Goal: Task Accomplishment & Management: Manage account settings

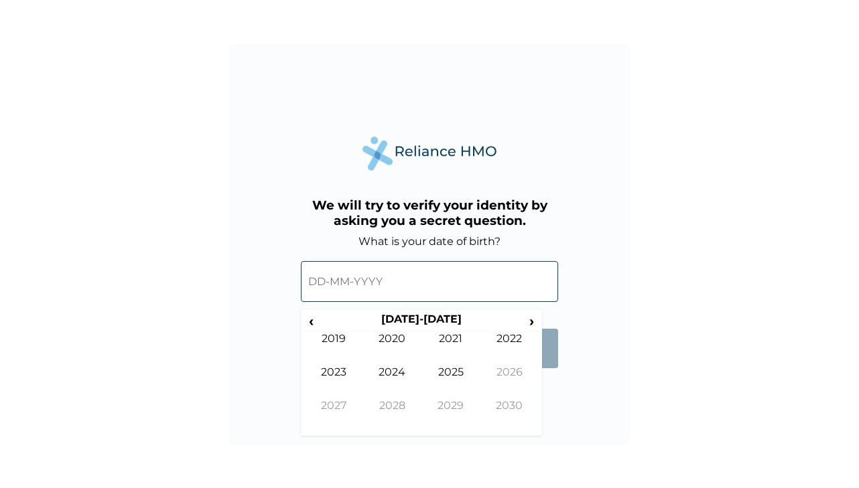
click at [372, 282] on input "text" at bounding box center [429, 281] width 257 height 41
click at [353, 278] on input "text" at bounding box center [429, 281] width 257 height 41
click at [315, 322] on span "‹" at bounding box center [311, 321] width 14 height 17
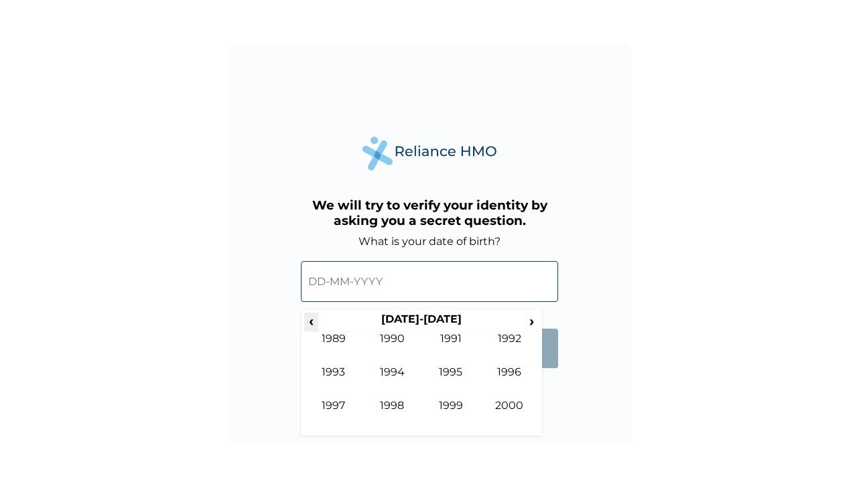
click at [315, 322] on span "‹" at bounding box center [311, 321] width 14 height 17
click at [396, 407] on td "1988" at bounding box center [392, 415] width 59 height 33
click at [393, 401] on td "Oct" at bounding box center [392, 415] width 59 height 33
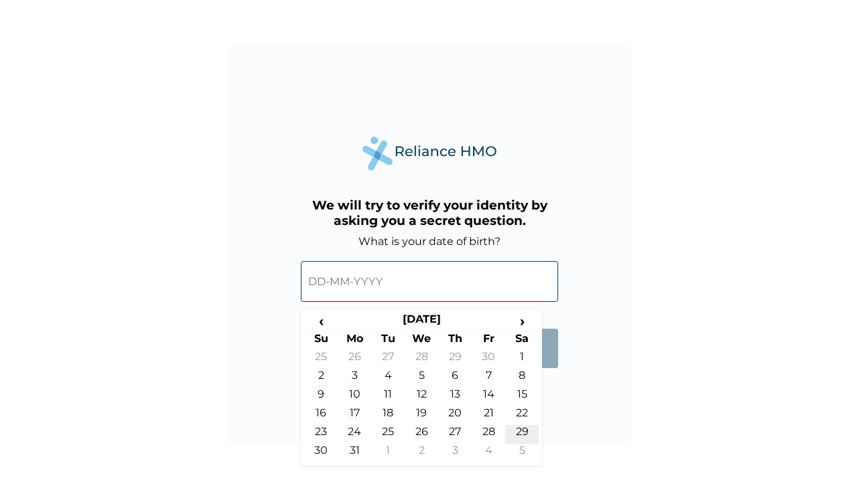
click at [523, 433] on td "29" at bounding box center [521, 434] width 33 height 19
type input "29-10-1988"
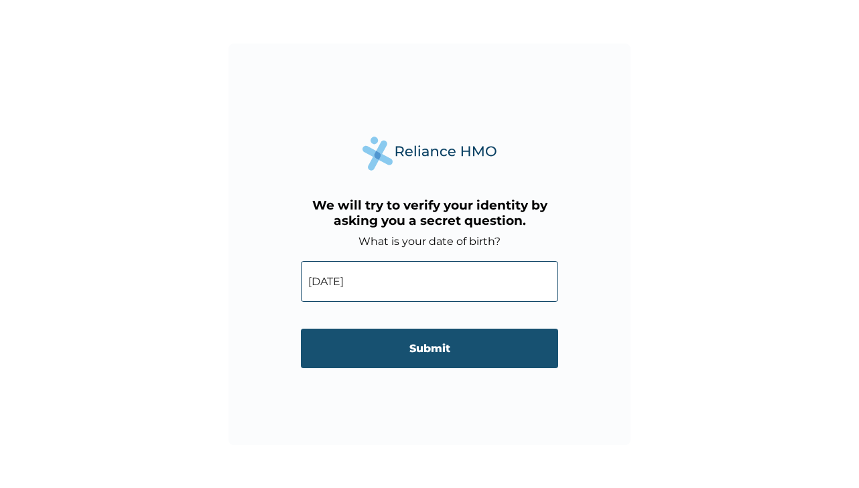
click at [429, 353] on input "Submit" at bounding box center [429, 349] width 257 height 40
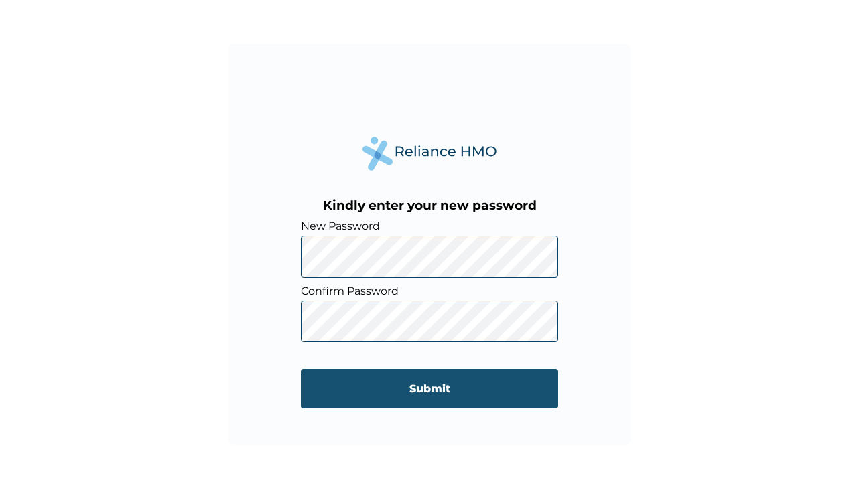
click at [378, 390] on input "Submit" at bounding box center [429, 389] width 257 height 40
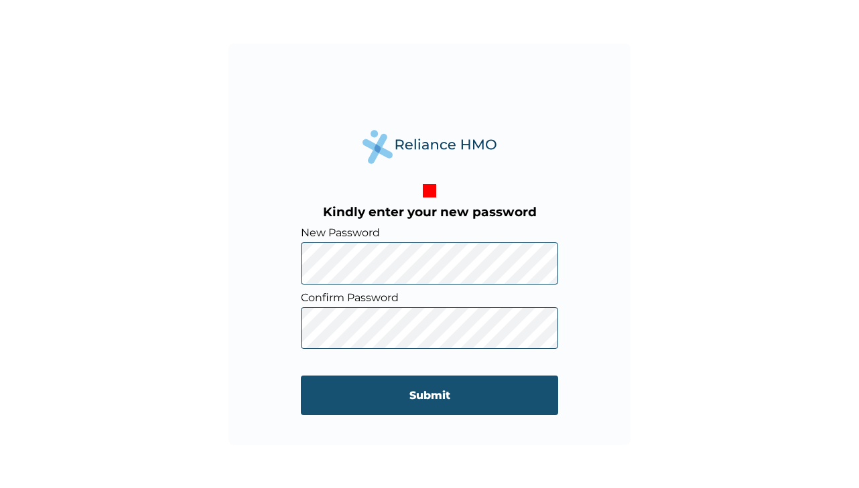
click at [380, 403] on input "Submit" at bounding box center [429, 396] width 257 height 40
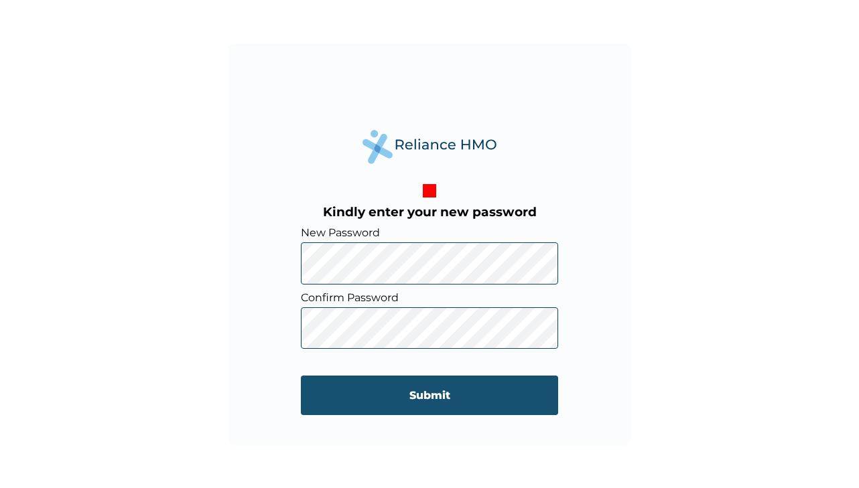
click at [380, 403] on input "Submit" at bounding box center [429, 396] width 257 height 40
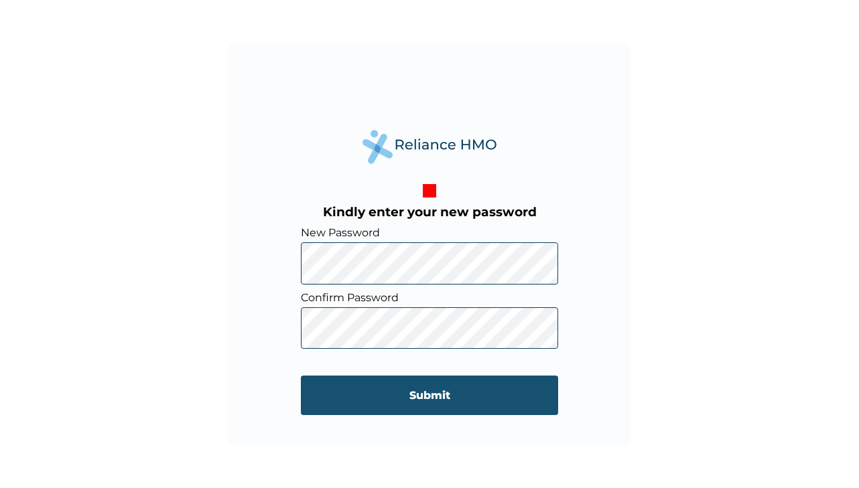
click at [380, 403] on input "Submit" at bounding box center [429, 396] width 257 height 40
click at [411, 395] on input "Submit" at bounding box center [429, 396] width 257 height 40
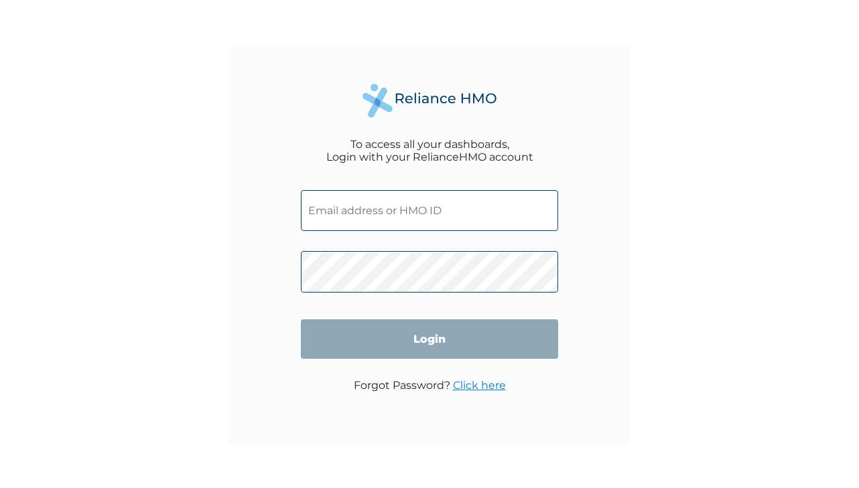
click at [461, 215] on input "text" at bounding box center [429, 210] width 257 height 41
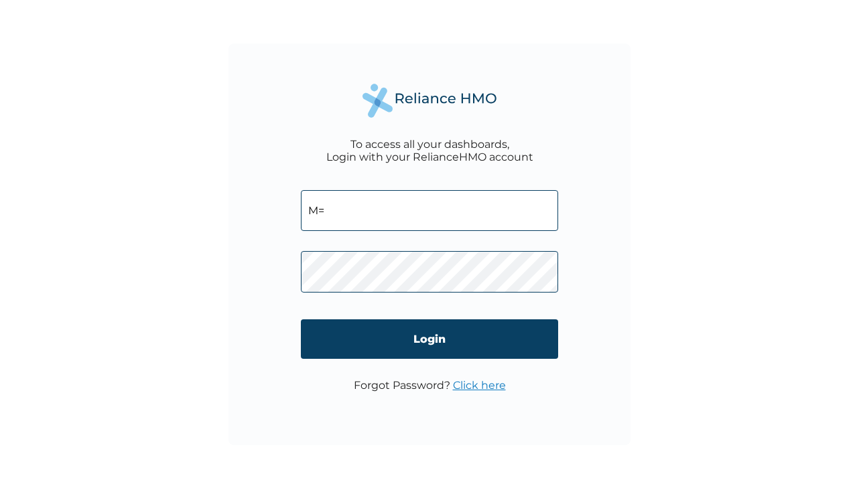
type input "M"
type input "WLC/10012/A"
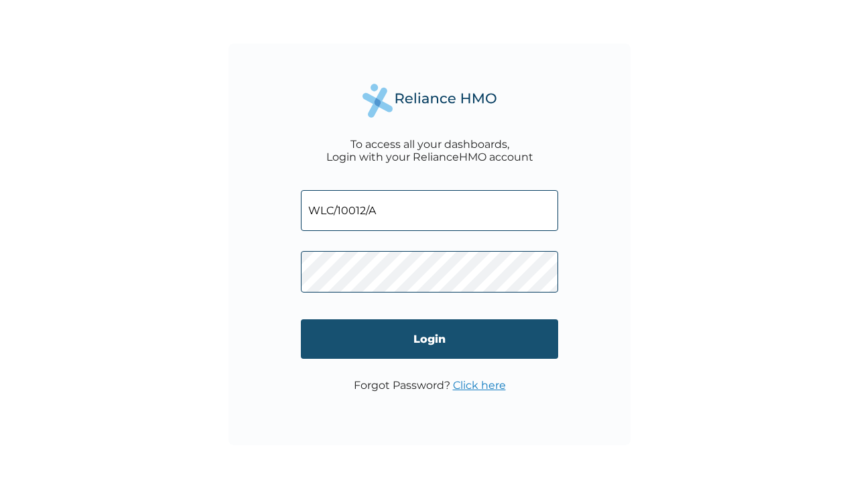
click at [439, 350] on input "Login" at bounding box center [429, 339] width 257 height 40
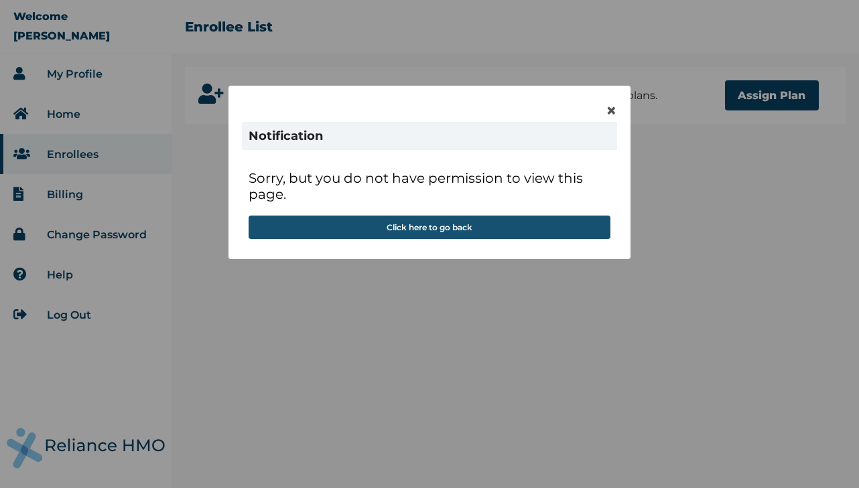
click at [446, 232] on button "Click here to go back" at bounding box center [429, 227] width 362 height 23
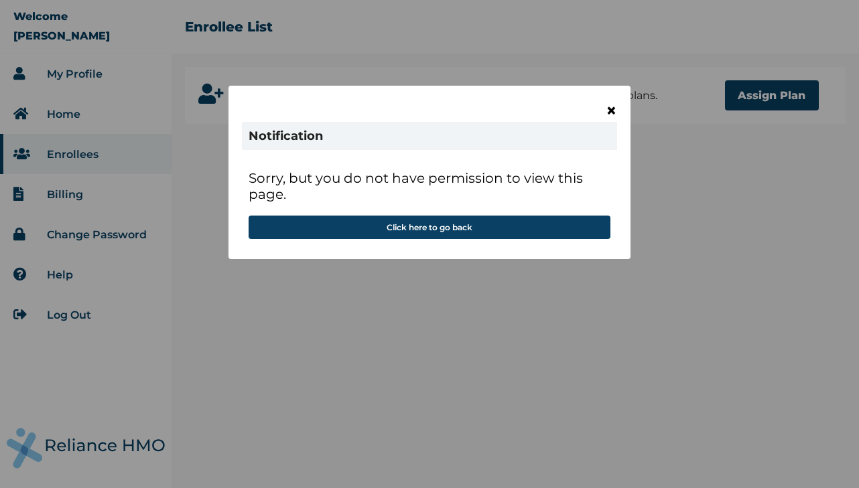
click at [610, 112] on span "×" at bounding box center [610, 110] width 11 height 23
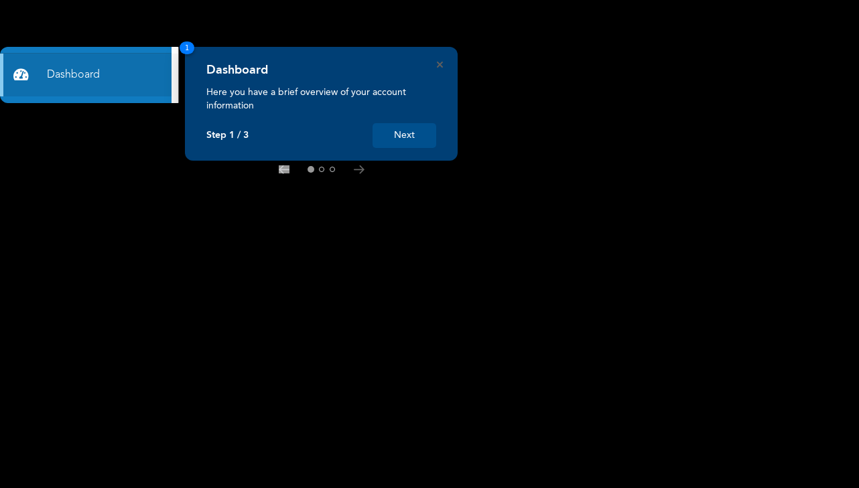
click at [413, 139] on button "Next" at bounding box center [404, 135] width 64 height 25
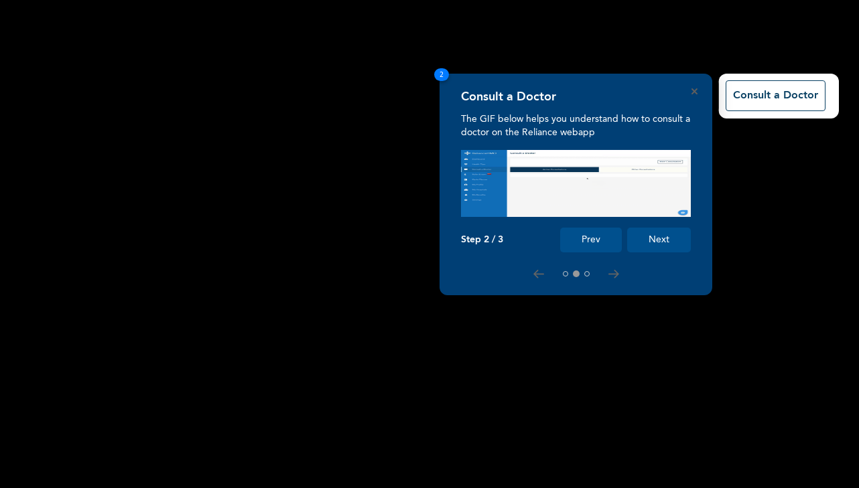
click at [642, 237] on button "Next" at bounding box center [659, 240] width 64 height 25
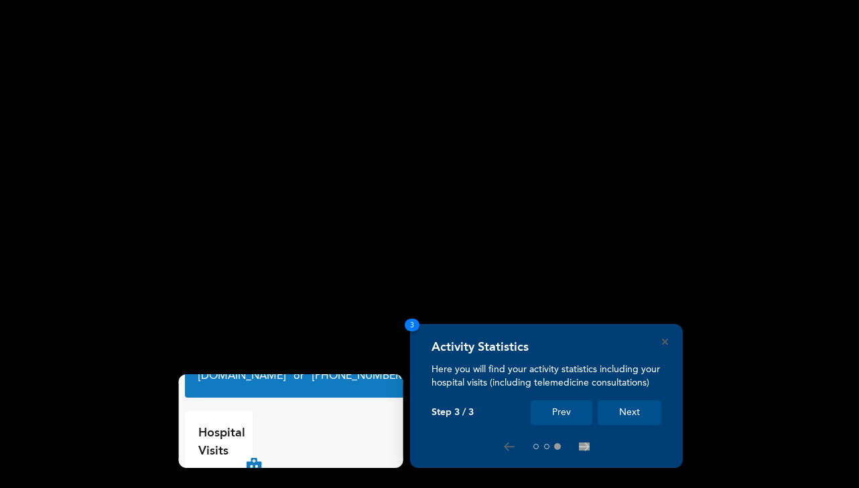
scroll to position [31, 0]
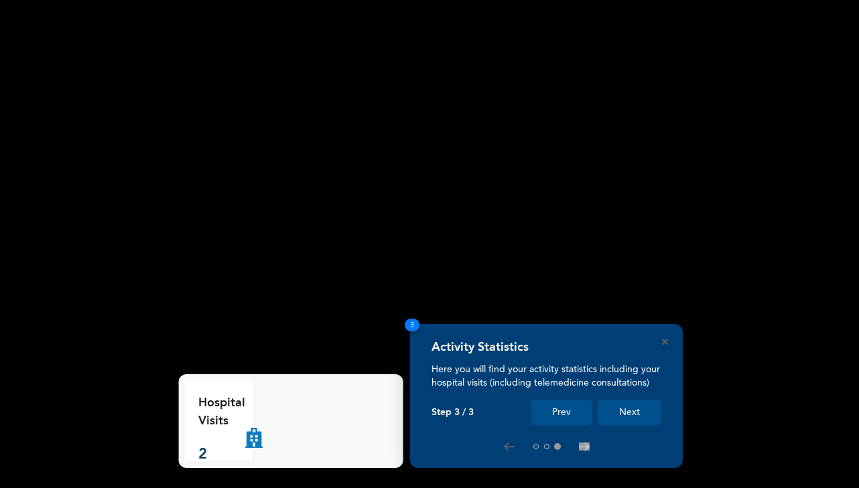
click at [621, 412] on button "Next" at bounding box center [629, 412] width 64 height 25
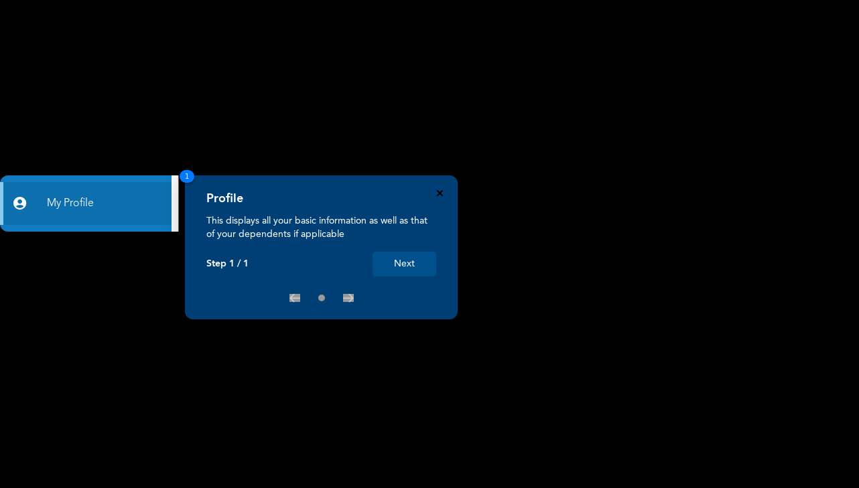
click at [437, 196] on icon "Close" at bounding box center [440, 193] width 6 height 6
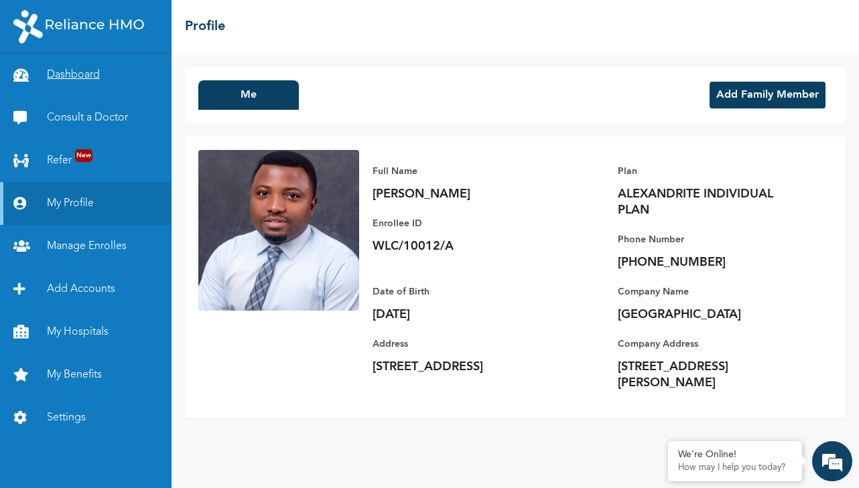
click at [78, 71] on link "Dashboard" at bounding box center [85, 75] width 171 height 43
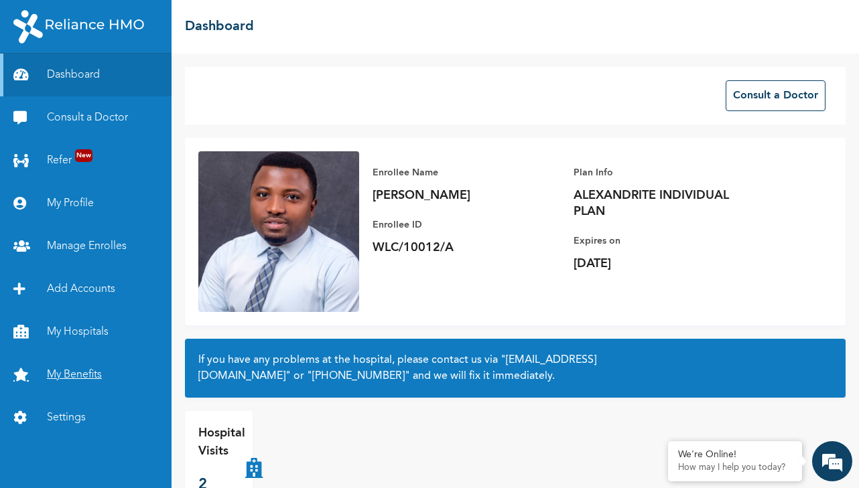
click at [75, 376] on link "My Benefits" at bounding box center [85, 375] width 171 height 43
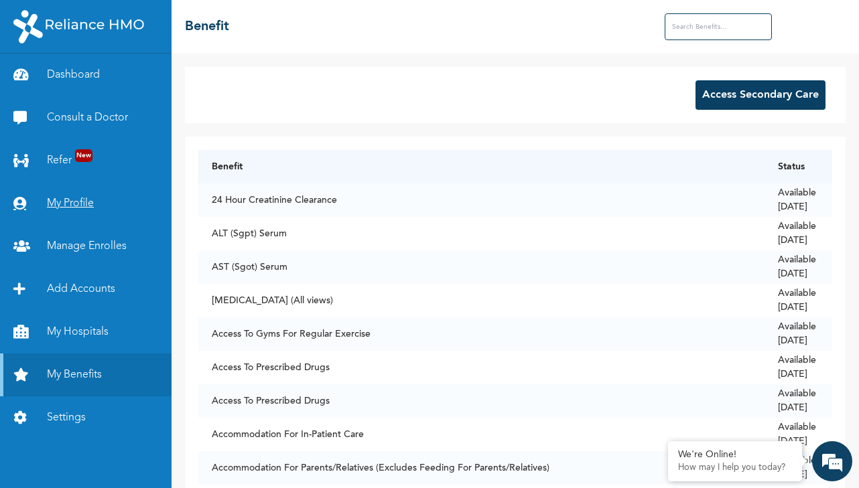
click at [84, 209] on link "My Profile" at bounding box center [85, 203] width 171 height 43
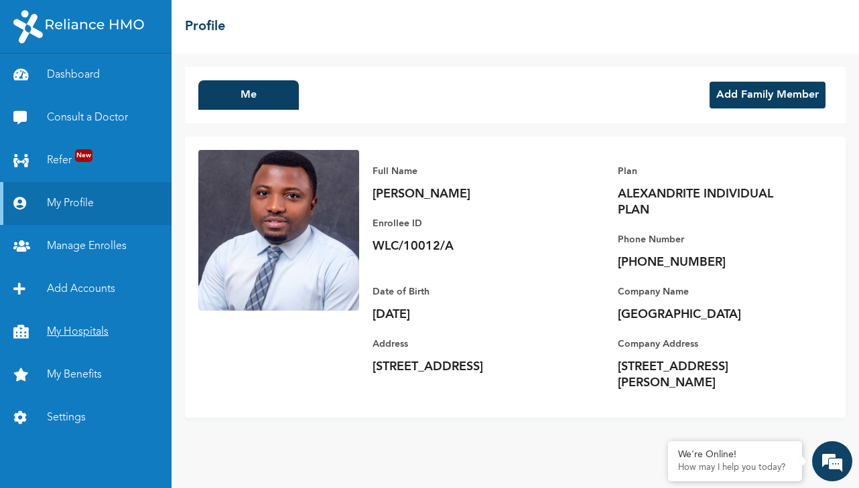
click at [78, 332] on link "My Hospitals" at bounding box center [85, 332] width 171 height 43
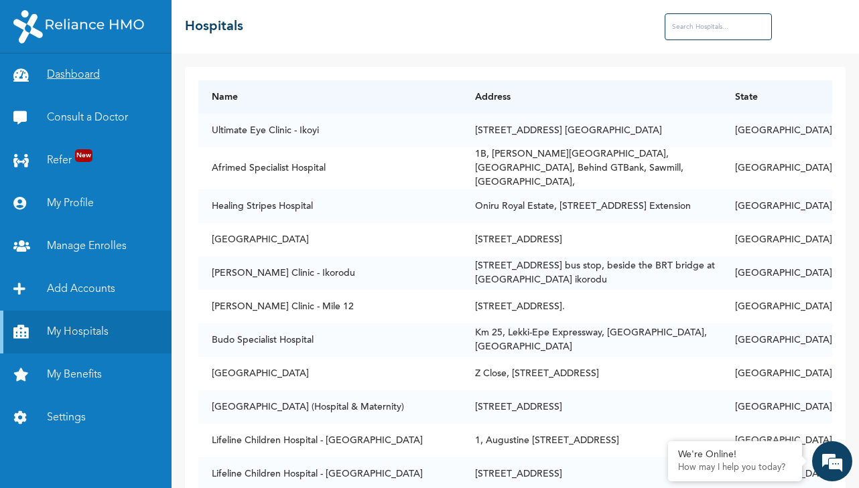
click at [88, 75] on link "Dashboard" at bounding box center [85, 75] width 171 height 43
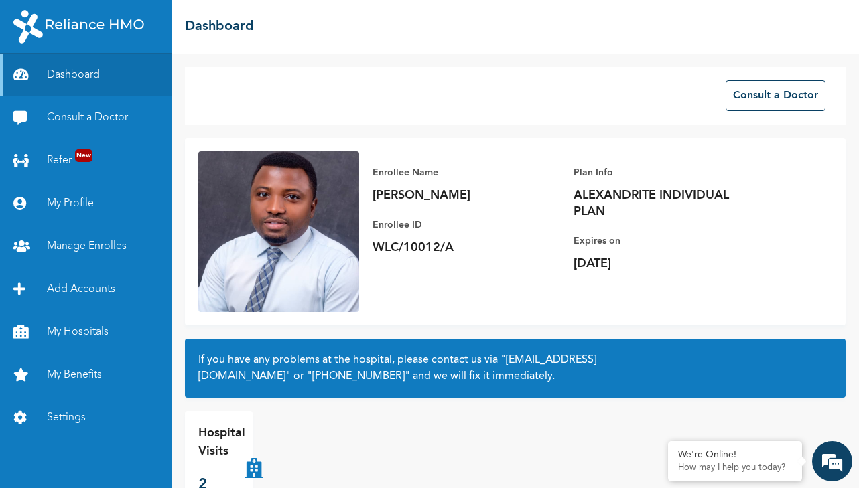
scroll to position [31, 0]
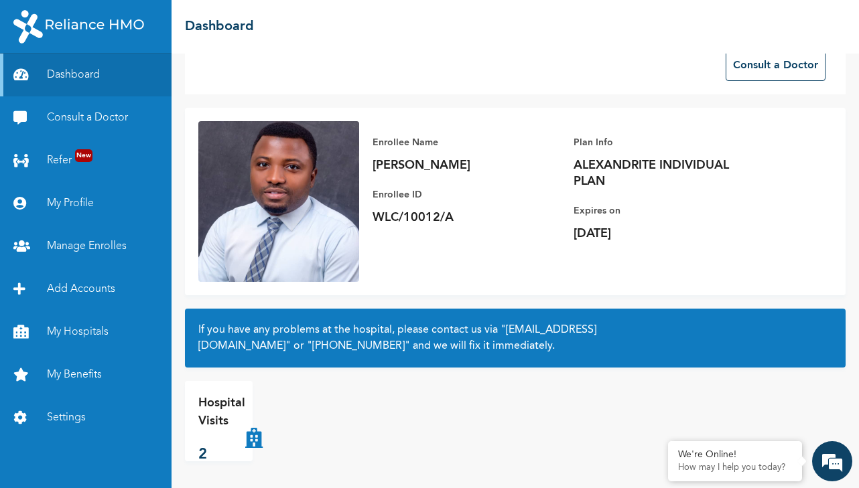
click at [214, 429] on p "Hospital Visits" at bounding box center [221, 412] width 47 height 36
click at [200, 457] on p "2" at bounding box center [221, 455] width 47 height 22
click at [254, 435] on icon at bounding box center [253, 421] width 17 height 54
click at [219, 413] on p "Hospital Visits" at bounding box center [221, 412] width 47 height 36
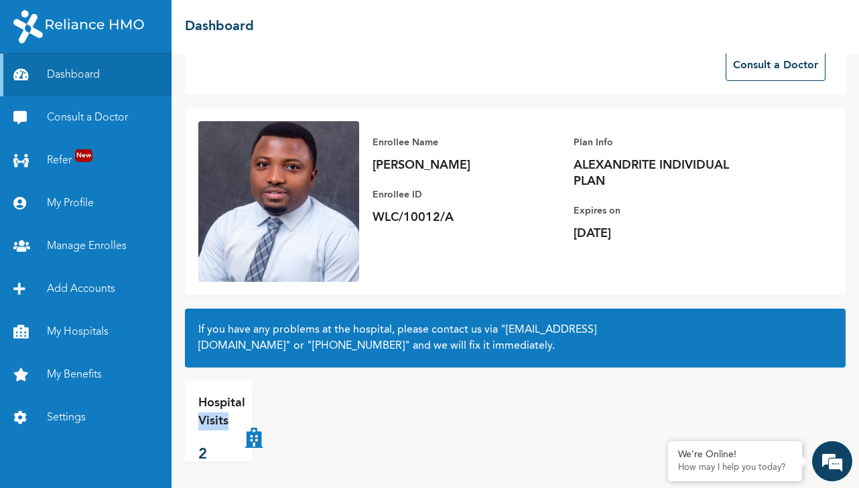
click at [219, 413] on p "Hospital Visits" at bounding box center [221, 412] width 47 height 36
click at [296, 411] on div "Hospital Visits 2" at bounding box center [290, 421] width 211 height 80
click at [68, 416] on link "Settings" at bounding box center [85, 417] width 171 height 43
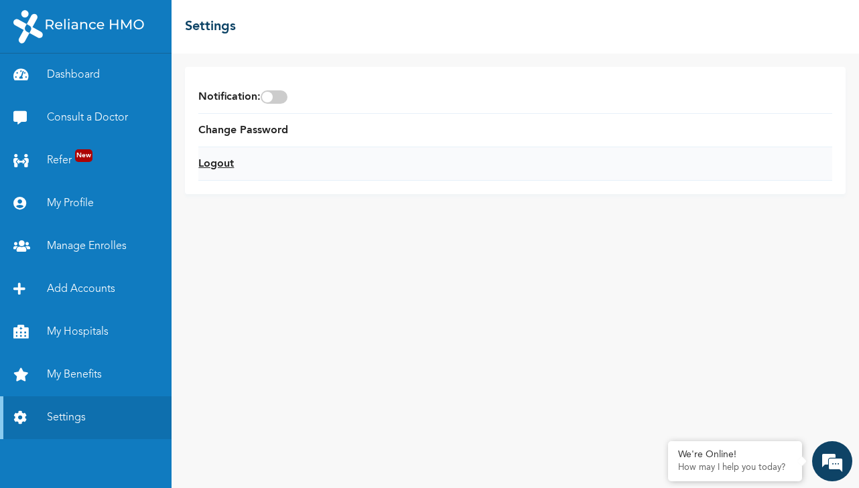
click at [220, 163] on link "Logout" at bounding box center [215, 164] width 35 height 16
